Goal: Information Seeking & Learning: Learn about a topic

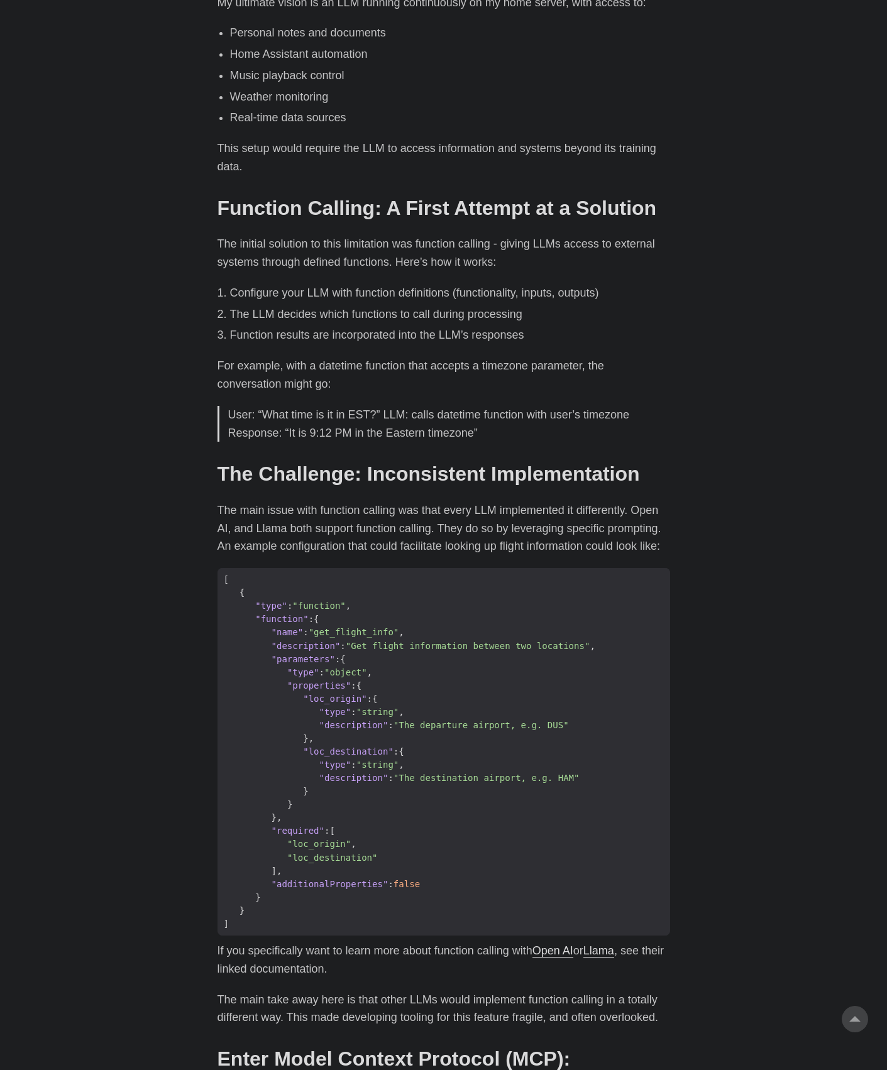
scroll to position [880, 0]
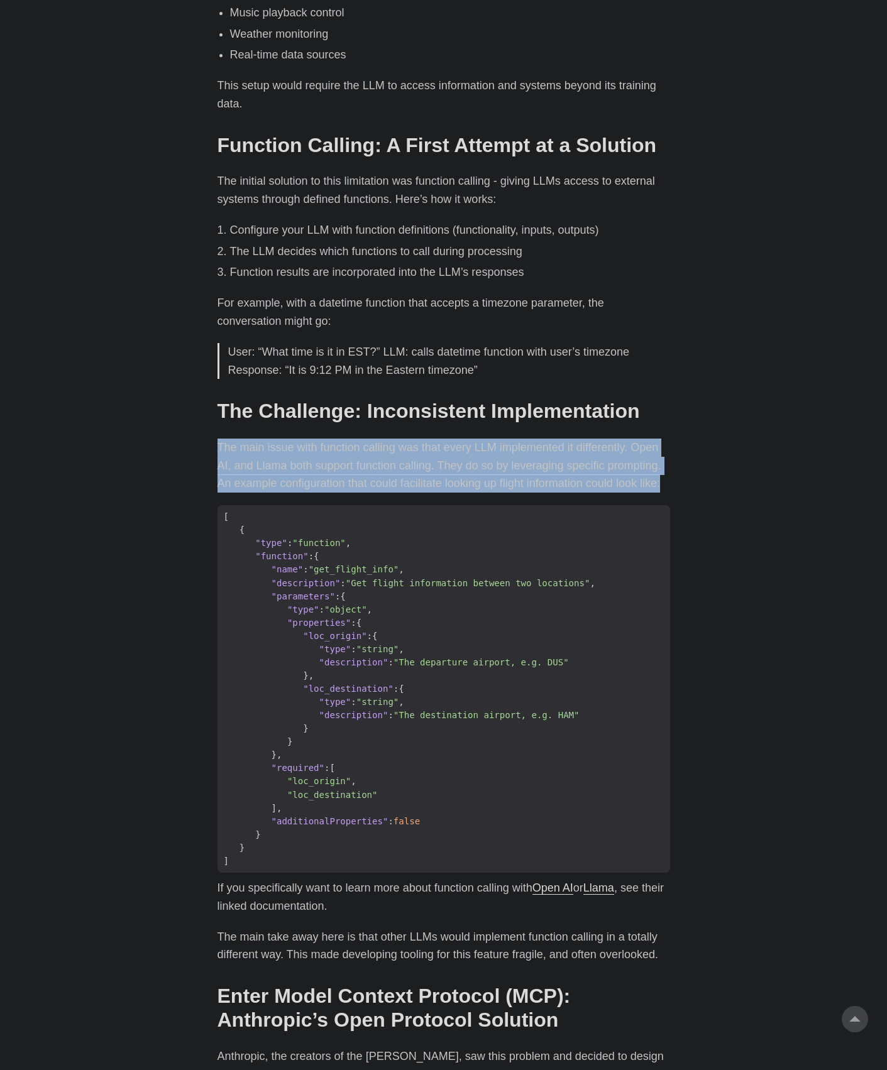
drag, startPoint x: 261, startPoint y: 517, endPoint x: 209, endPoint y: 466, distance: 72.9
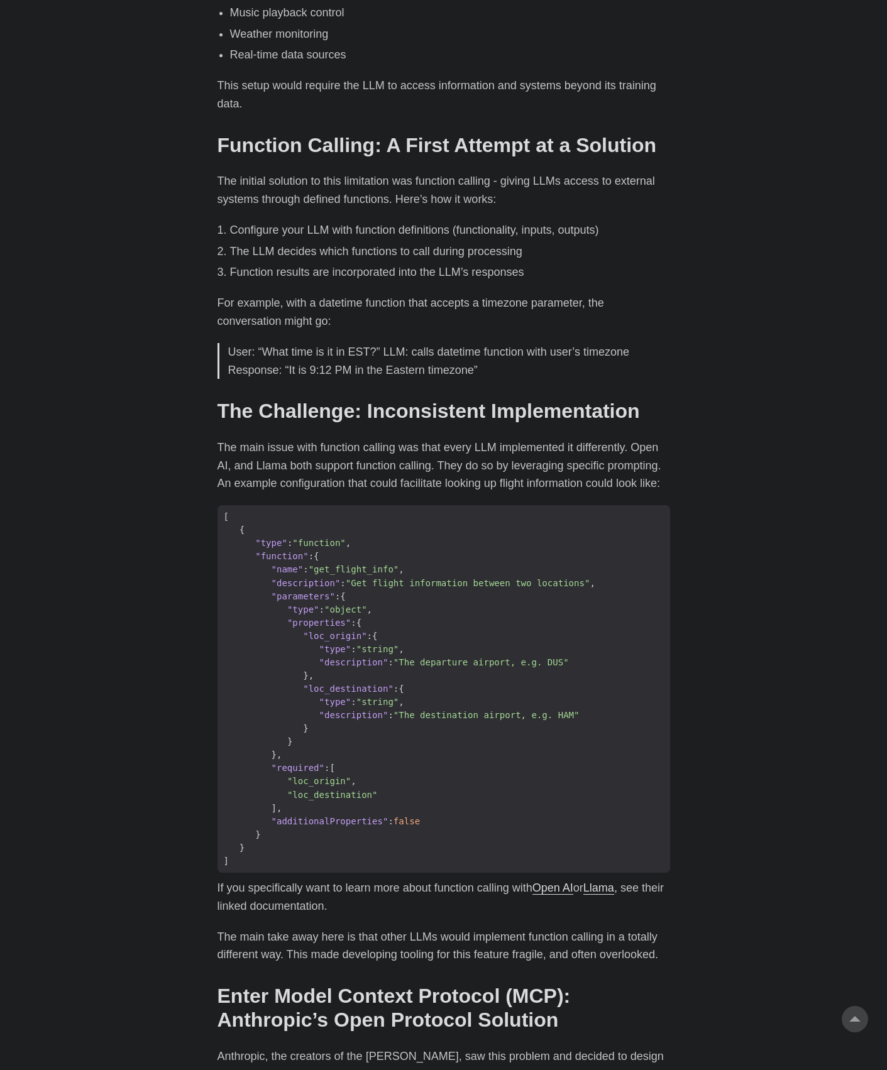
drag, startPoint x: 209, startPoint y: 466, endPoint x: 138, endPoint y: 368, distance: 121.1
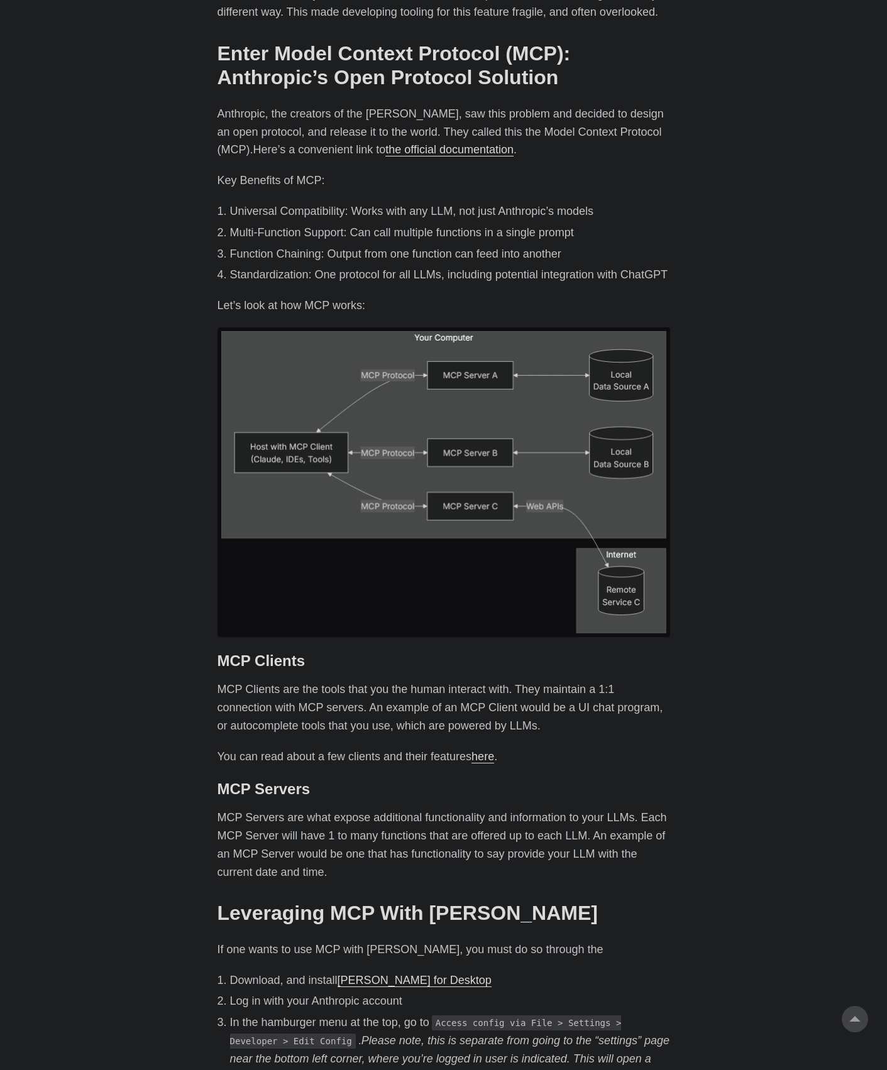
scroll to position [2011, 0]
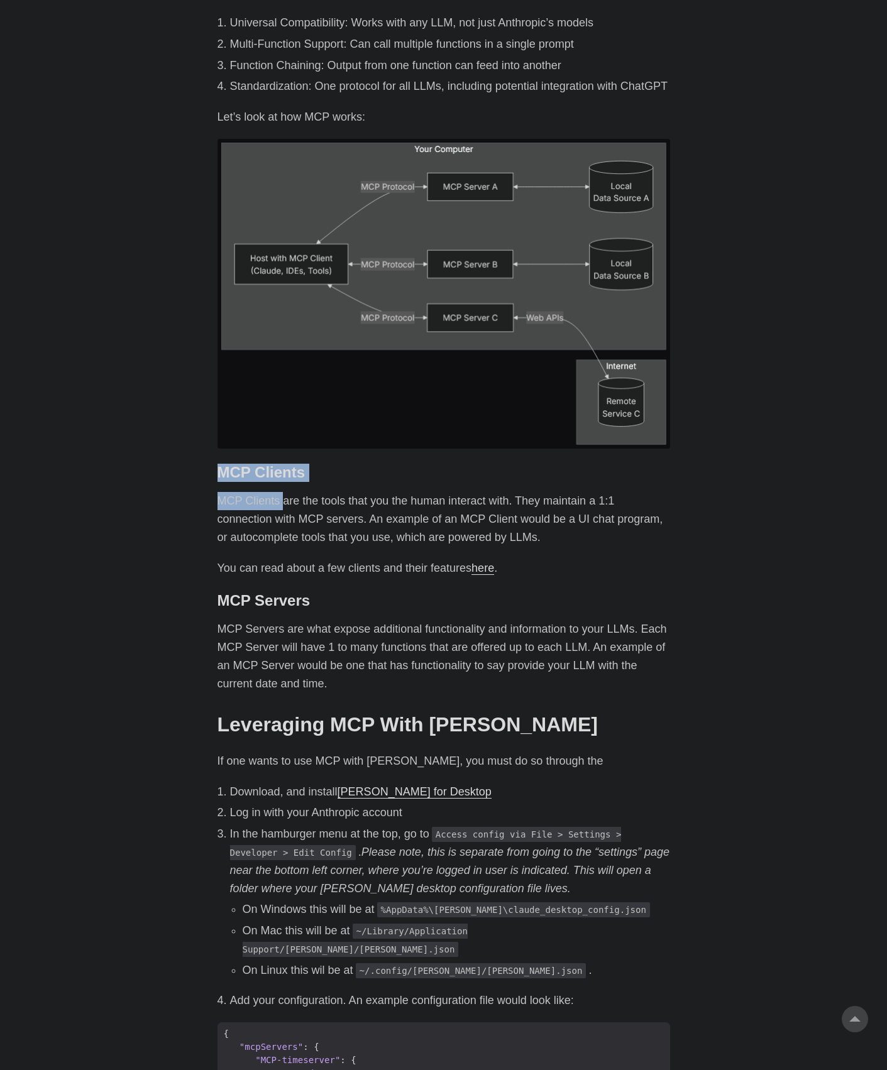
drag, startPoint x: 217, startPoint y: 495, endPoint x: 282, endPoint y: 532, distance: 74.1
click at [282, 532] on div "The Problem: LLMs Can’t Access Real-Time Data # Large language models (LLMs) ar…" at bounding box center [443, 928] width 453 height 4976
drag, startPoint x: 282, startPoint y: 532, endPoint x: 270, endPoint y: 557, distance: 27.6
click at [270, 546] on p "MCP Clients are the tools that you the human interact with. They maintain a 1:1…" at bounding box center [443, 519] width 453 height 54
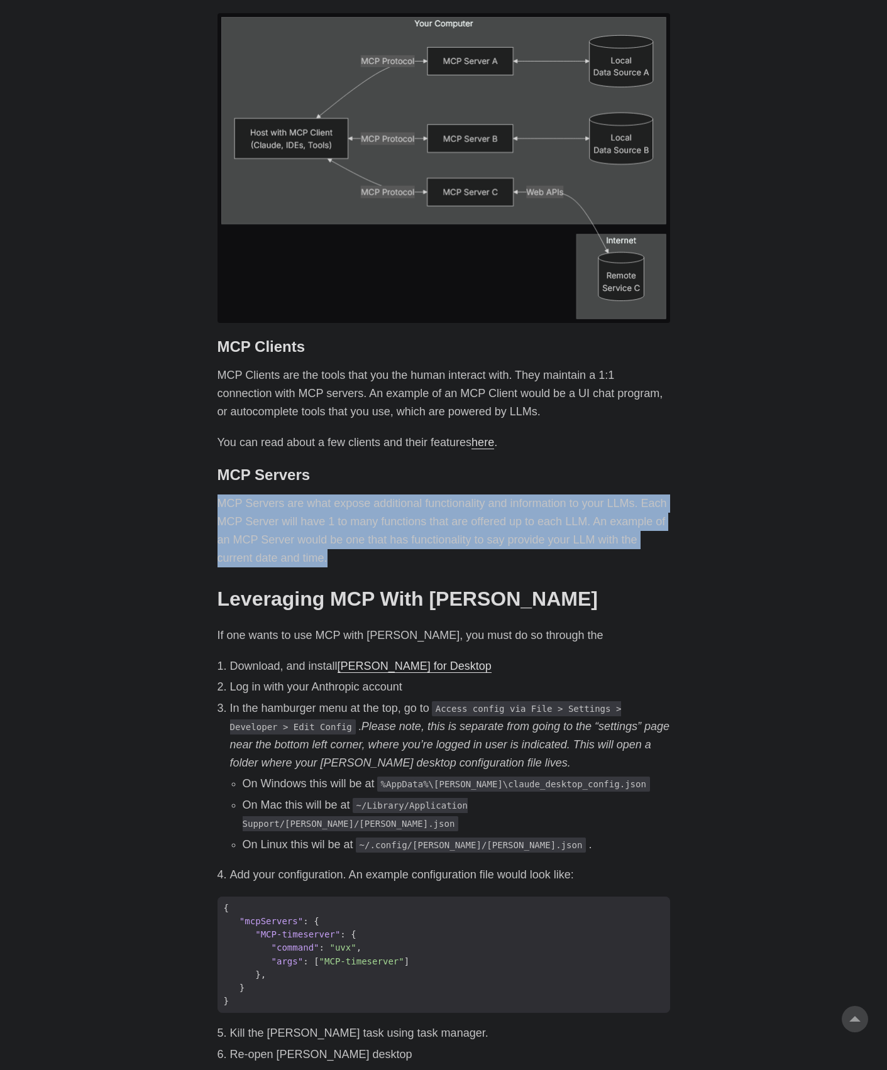
drag, startPoint x: 366, startPoint y: 586, endPoint x: 218, endPoint y: 534, distance: 157.5
click at [218, 534] on p "MCP Servers are what expose additional functionality and information to your LL…" at bounding box center [443, 531] width 453 height 72
drag, startPoint x: 218, startPoint y: 534, endPoint x: 185, endPoint y: 522, distance: 34.6
click at [185, 522] on body "[PERSON_NAME] Home About Posts Tags Archive Resume" at bounding box center [443, 849] width 887 height 5973
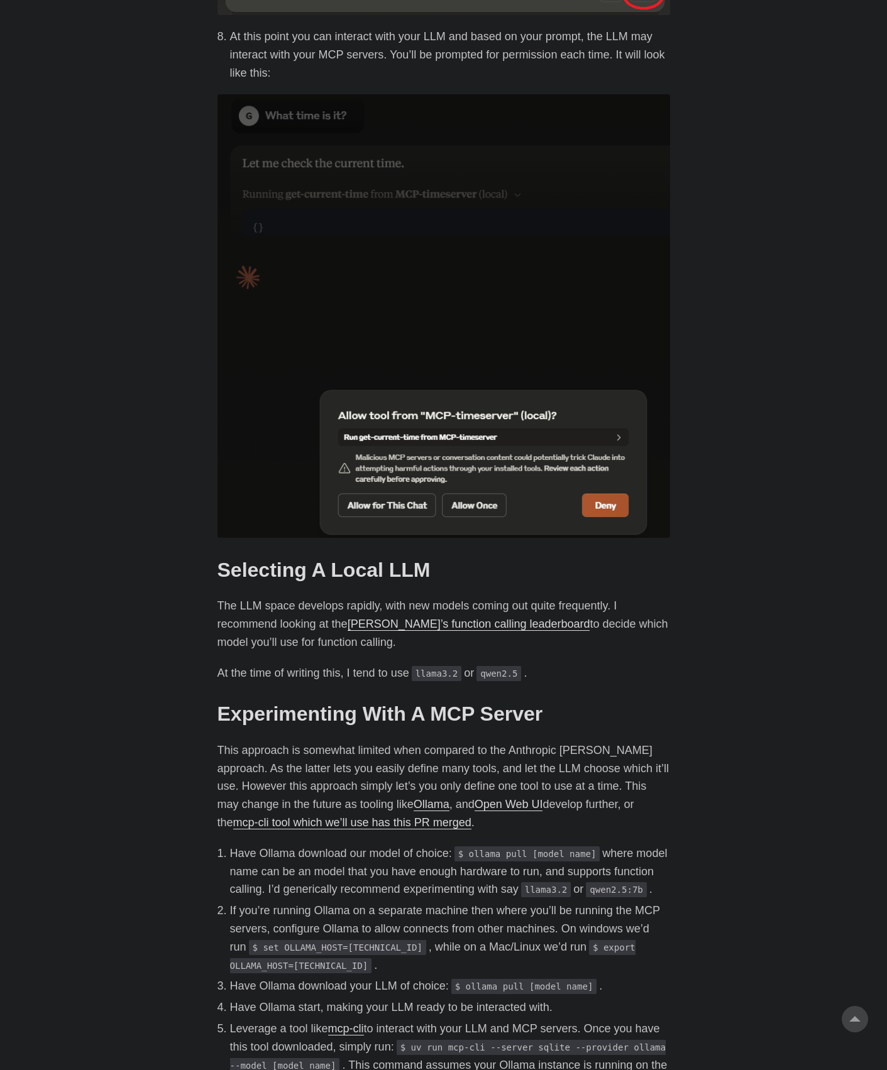
scroll to position [3520, 0]
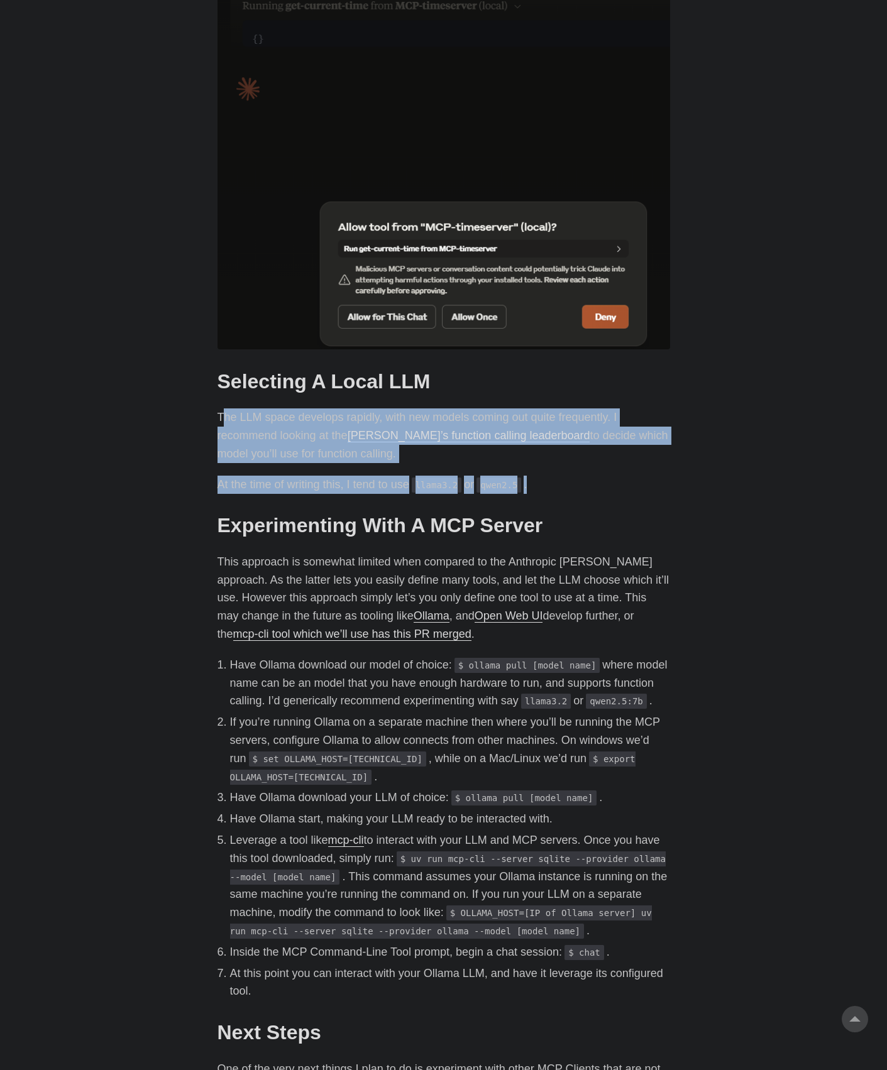
drag, startPoint x: 537, startPoint y: 515, endPoint x: 221, endPoint y: 437, distance: 325.6
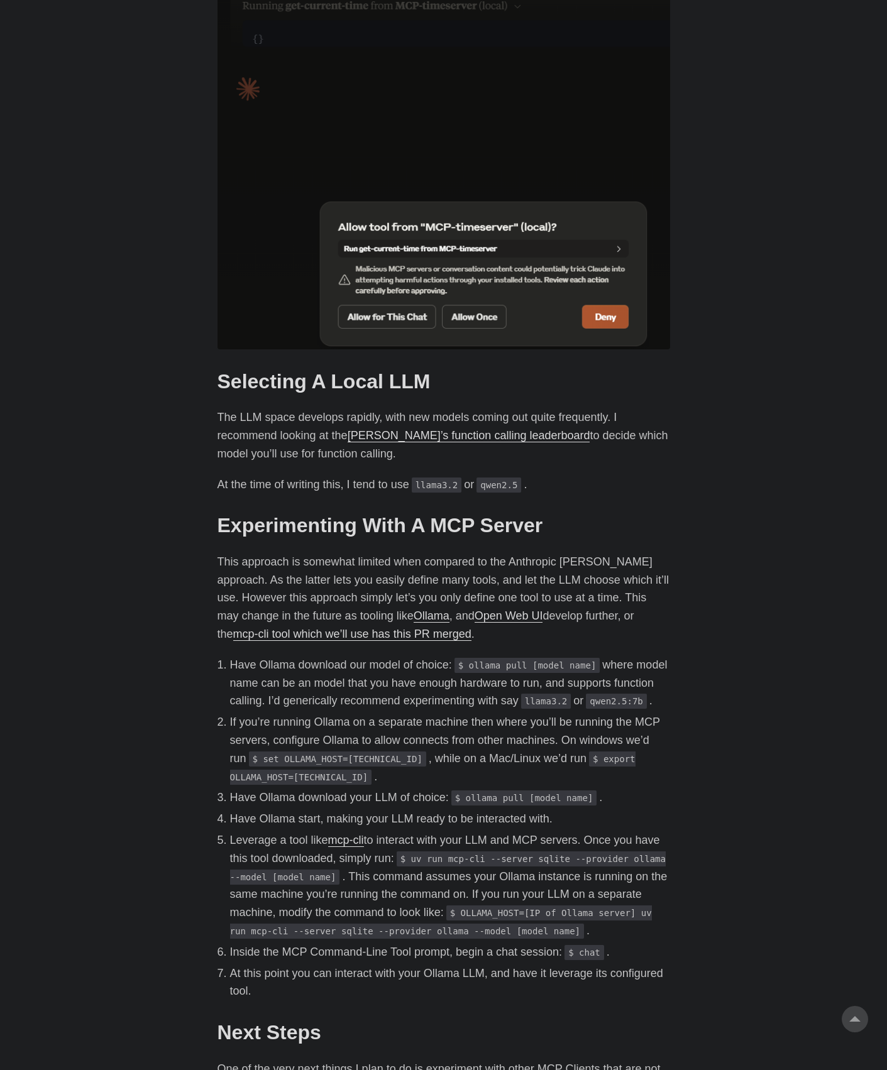
drag, startPoint x: 221, startPoint y: 437, endPoint x: 122, endPoint y: 431, distance: 99.5
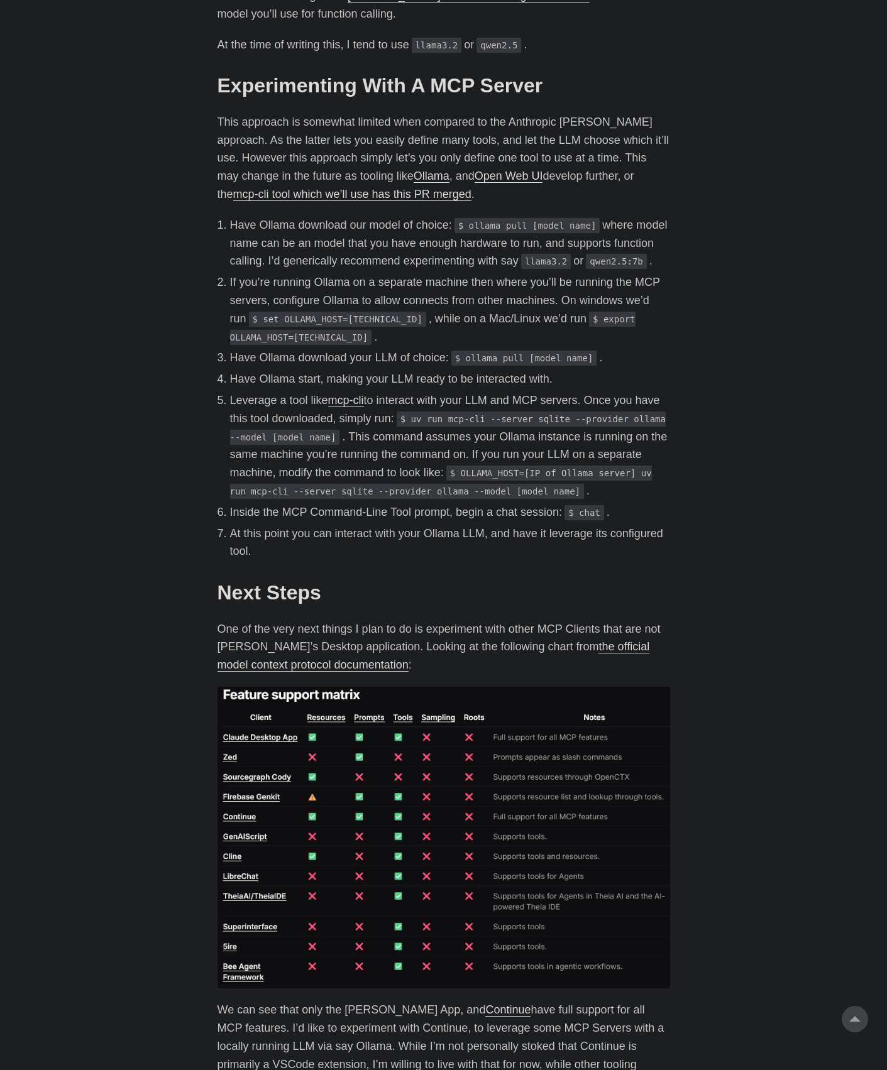
scroll to position [3897, 0]
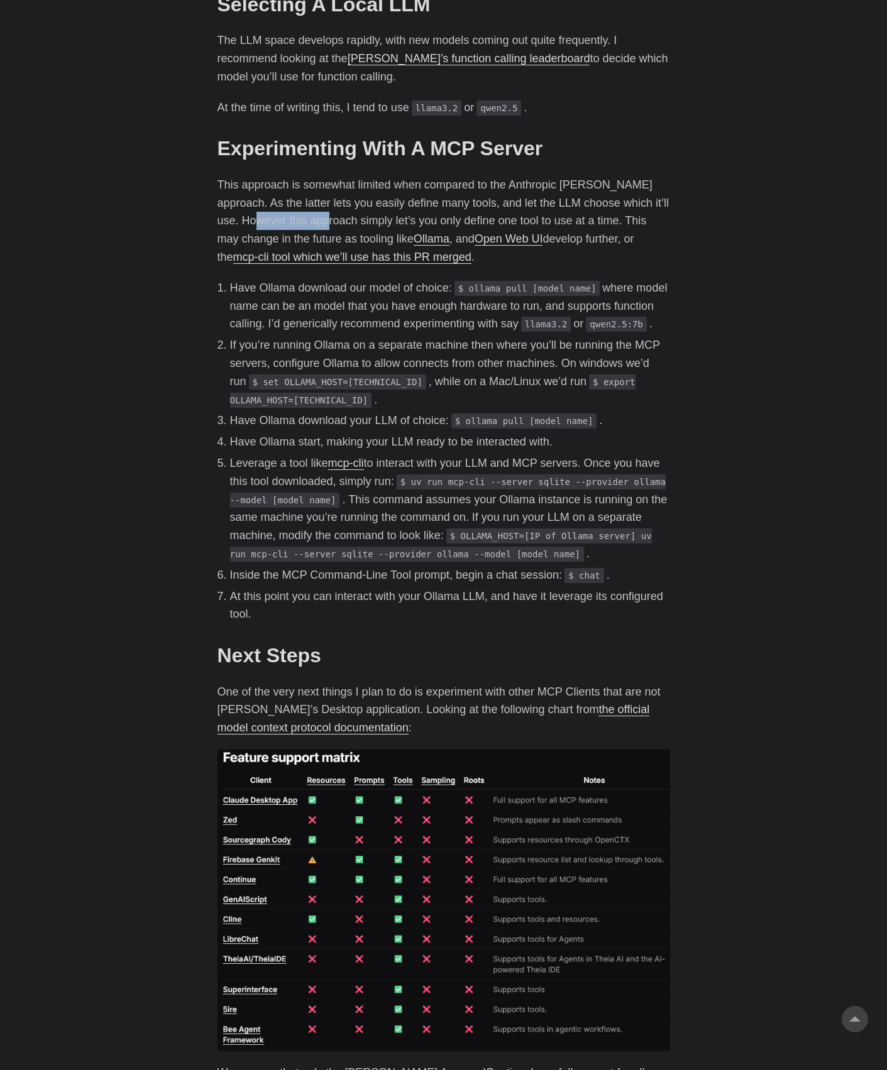
drag, startPoint x: 248, startPoint y: 255, endPoint x: 320, endPoint y: 259, distance: 72.4
click at [320, 259] on p "This approach is somewhat limited when compared to the Anthropic [PERSON_NAME] …" at bounding box center [443, 221] width 453 height 91
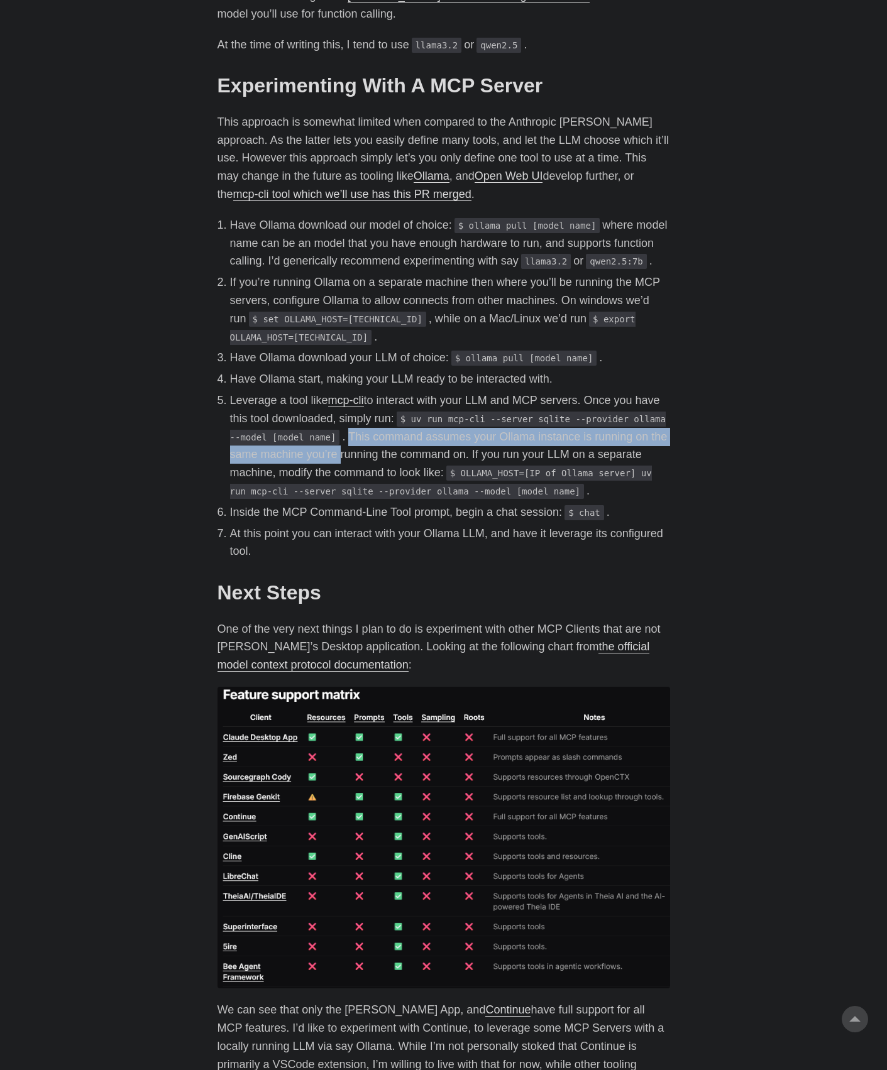
drag, startPoint x: 327, startPoint y: 469, endPoint x: 338, endPoint y: 491, distance: 24.2
click at [338, 491] on li "Leverage a tool like mcp-cli to interact with your LLM and MCP servers. Once yo…" at bounding box center [450, 446] width 440 height 109
drag, startPoint x: 338, startPoint y: 491, endPoint x: 275, endPoint y: 497, distance: 62.5
click at [275, 497] on li "Leverage a tool like mcp-cli to interact with your LLM and MCP servers. Once yo…" at bounding box center [450, 446] width 440 height 109
